Goal: Task Accomplishment & Management: Manage account settings

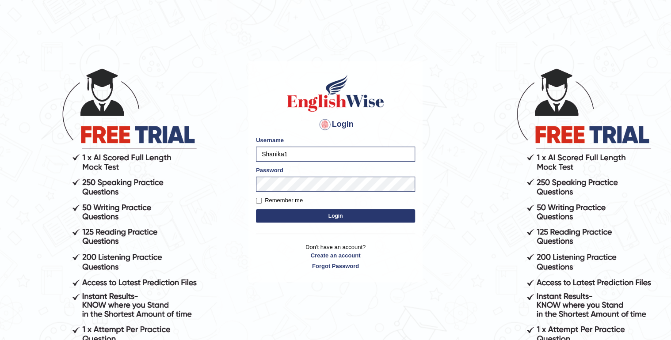
drag, startPoint x: 297, startPoint y: 152, endPoint x: 225, endPoint y: 163, distance: 72.6
click at [225, 163] on body "Login Please fix the following errors: Username Shanika1 Password Remember me L…" at bounding box center [335, 204] width 671 height 340
type input "s"
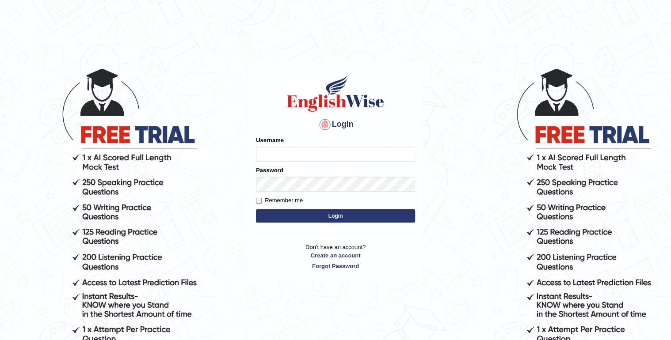
type input "Shanika1"
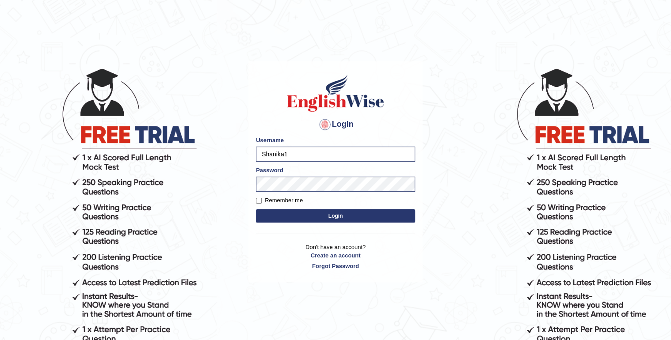
drag, startPoint x: 296, startPoint y: 156, endPoint x: 243, endPoint y: 156, distance: 53.9
click at [243, 156] on body "Login Please fix the following errors: Username Shanika1 Password Remember me L…" at bounding box center [335, 204] width 671 height 340
type input "Sangitas"
click at [228, 186] on body "Login Please fix the following errors: Username Sangitas Password Remember me L…" at bounding box center [335, 204] width 671 height 340
click at [239, 279] on body "Login Please fix the following errors: Username Sangitas Password Remember me L…" at bounding box center [335, 204] width 671 height 340
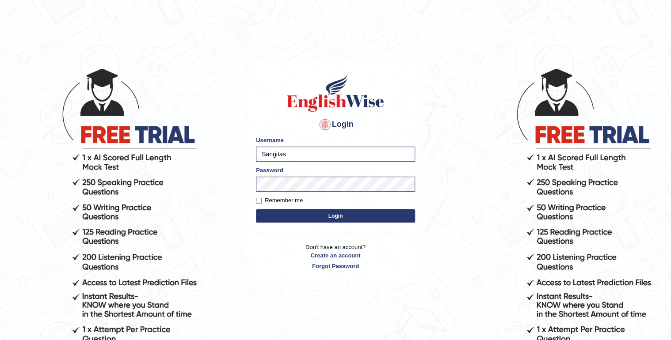
click at [305, 214] on button "Login" at bounding box center [335, 215] width 159 height 13
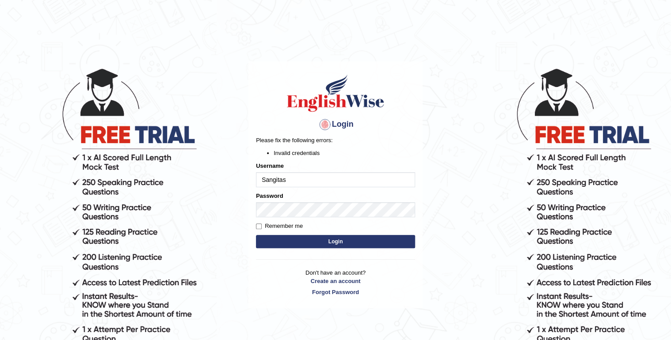
click at [288, 182] on input "Sangitas" at bounding box center [335, 179] width 159 height 15
click at [254, 270] on div "Login Please fix the following errors: Invalid credentials Username Sangita Pas…" at bounding box center [335, 184] width 174 height 247
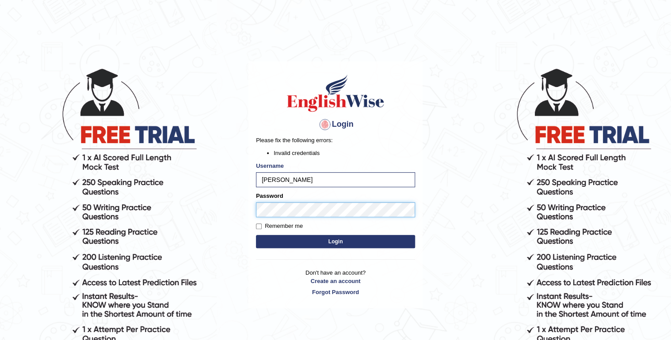
click at [227, 207] on body "Login Please fix the following errors: Invalid credentials Username Sangita Pas…" at bounding box center [335, 204] width 671 height 340
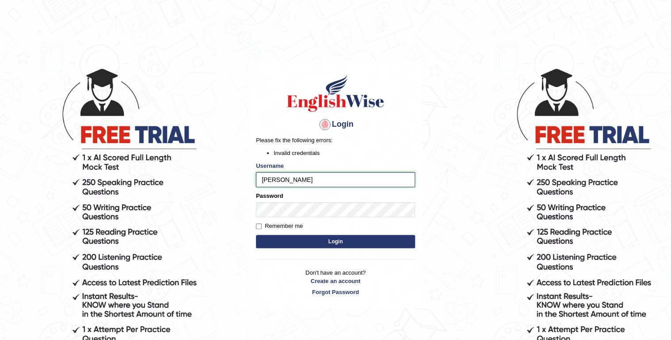
click at [288, 178] on input "Sangita" at bounding box center [335, 179] width 159 height 15
type input "Sangitas"
click at [272, 241] on button "Login" at bounding box center [335, 241] width 159 height 13
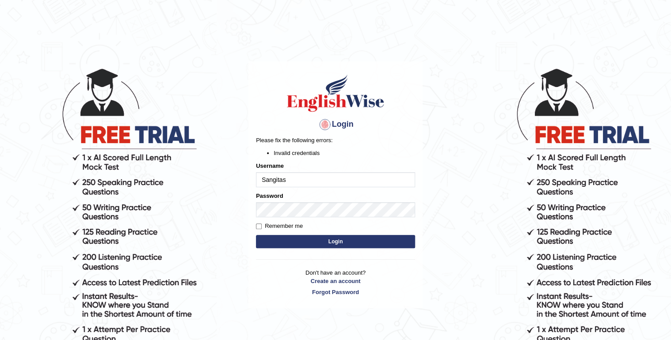
click at [271, 240] on button "Login" at bounding box center [335, 241] width 159 height 13
click at [279, 235] on form "Please fix the following errors: Invalid credentials Username Sangitas Password…" at bounding box center [335, 193] width 159 height 114
click at [280, 236] on form "Please fix the following errors: Invalid credentials Username Sangitas Password…" at bounding box center [335, 193] width 159 height 114
drag, startPoint x: 261, startPoint y: 225, endPoint x: 263, endPoint y: 232, distance: 7.6
click at [260, 225] on input "Remember me" at bounding box center [259, 227] width 6 height 6
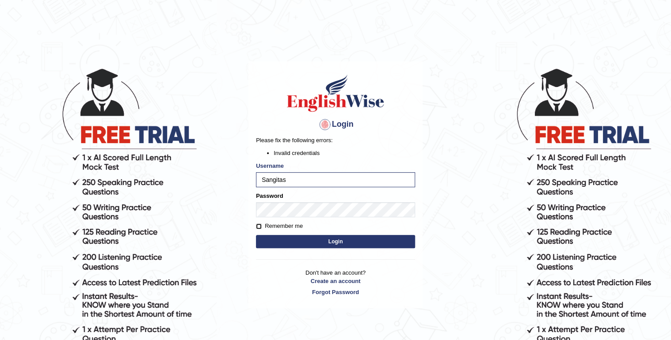
checkbox input "true"
click at [288, 240] on button "Login" at bounding box center [335, 241] width 159 height 13
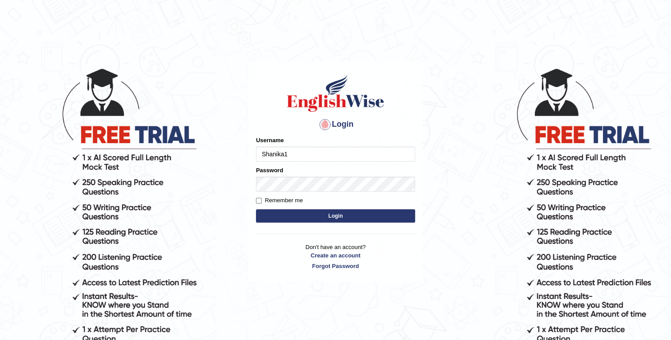
drag, startPoint x: 295, startPoint y: 152, endPoint x: 236, endPoint y: 156, distance: 58.4
click at [236, 156] on body "Login Please fix the following errors: Username Shanika1 Password Remember me L…" at bounding box center [335, 204] width 671 height 340
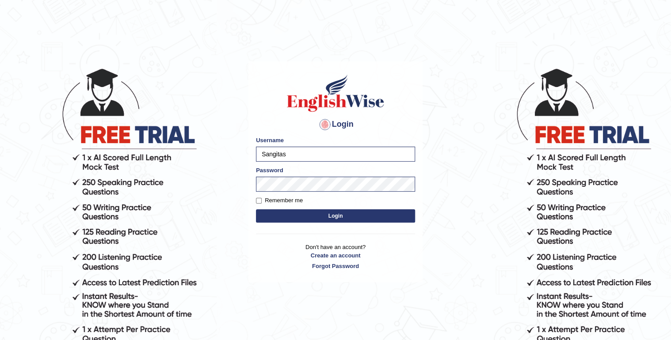
type input "Sangitas"
click at [241, 182] on body "Login Please fix the following errors: Username Sangitas Password Remember me L…" at bounding box center [335, 204] width 671 height 340
click at [254, 265] on div "Login Please fix the following errors: Username Sangitas Password Remember me L…" at bounding box center [335, 171] width 174 height 221
click at [322, 215] on button "Login" at bounding box center [335, 215] width 159 height 13
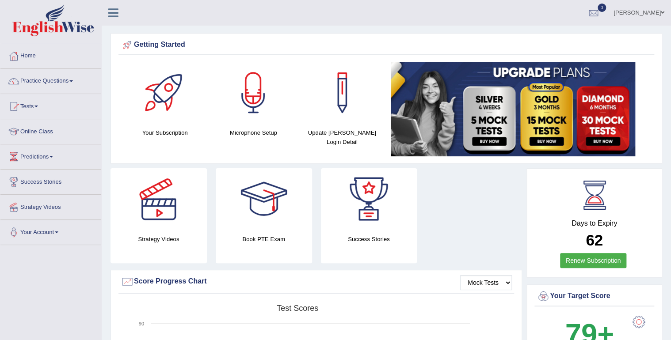
click at [656, 11] on link "Sangita" at bounding box center [639, 11] width 64 height 23
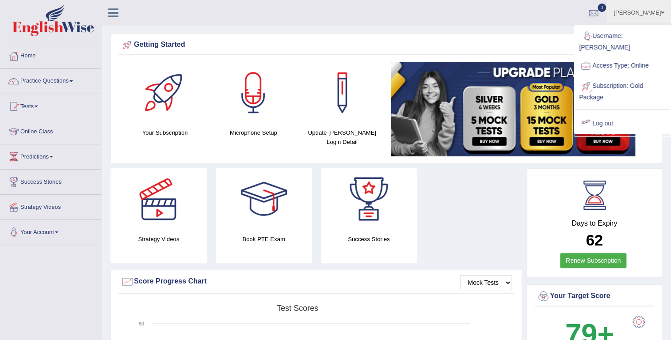
click at [603, 114] on link "Log out" at bounding box center [621, 124] width 95 height 20
